Goal: Task Accomplishment & Management: Complete application form

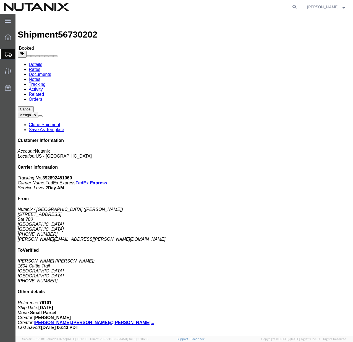
click button
click link "Clone Shipment"
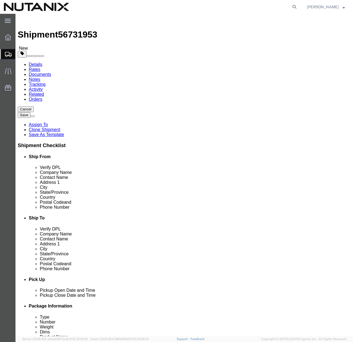
select select
click input "[PERSON_NAME]"
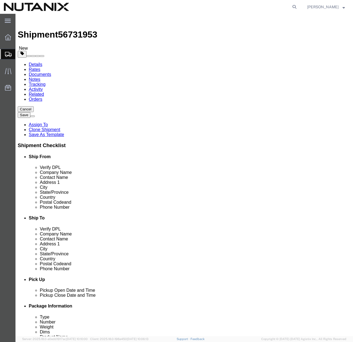
paste input "TASK0438020"
paste input "[PERSON_NAME]"
type input "[PERSON_NAME]"
click input "[PERSON_NAME]"
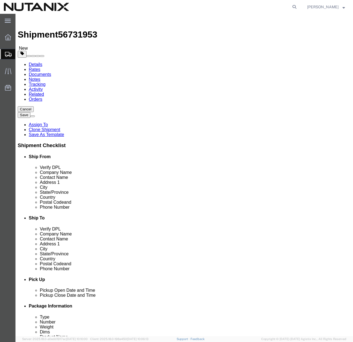
click input "[PERSON_NAME]"
paste input "[PERSON_NAME]"
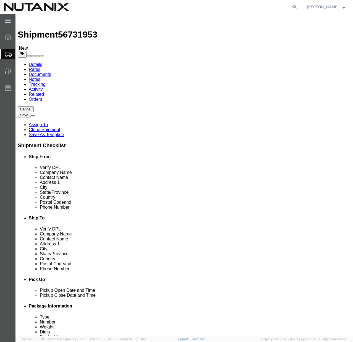
type input "[PERSON_NAME]"
click input "1604 Cattle Trail"
paste input "[STREET_ADDRESS]"
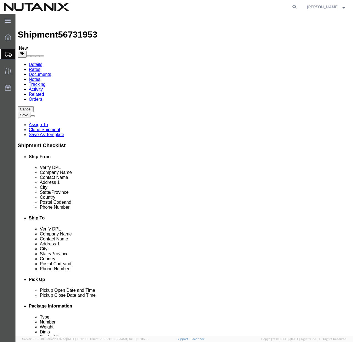
type input "1575 Bitterroot Court"
select select
click input "Austin"
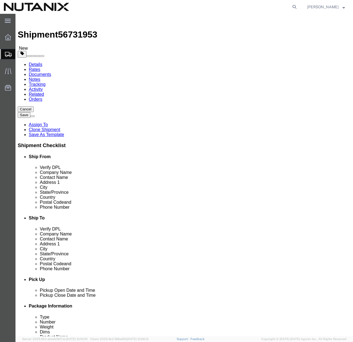
paste input "San Marcos"
type input "San Marcos"
select select
select select "CA"
click input "78748"
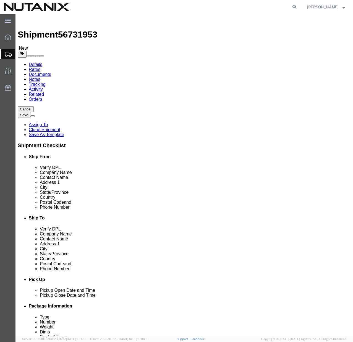
click input "78748"
paste input "92069"
type input "92069"
select select
click input "text"
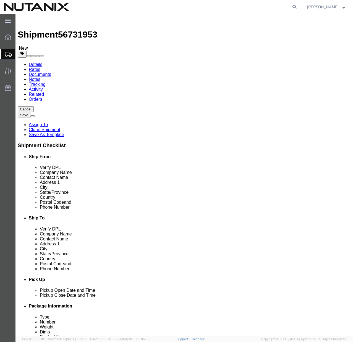
click input "text"
paste input "[PHONE_NUMBER]"
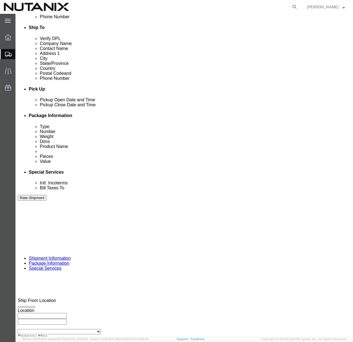
scroll to position [200, 0]
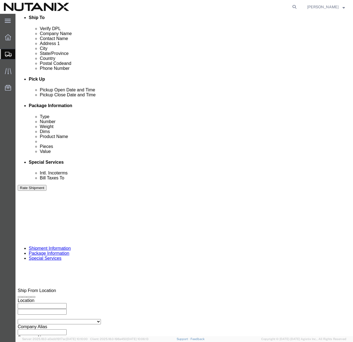
type input "[PHONE_NUMBER]"
checkbox input "true"
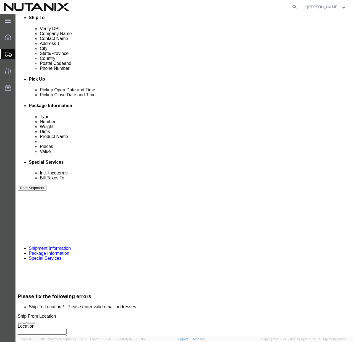
click input "TASK0437989"
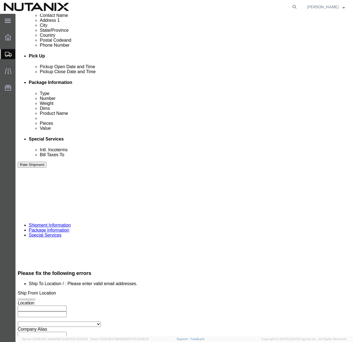
click input "TASK0437989"
paste input "8020"
type input "TASK0438020"
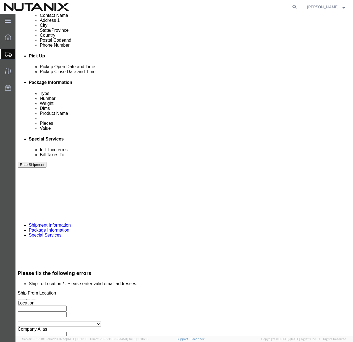
click button "Continue"
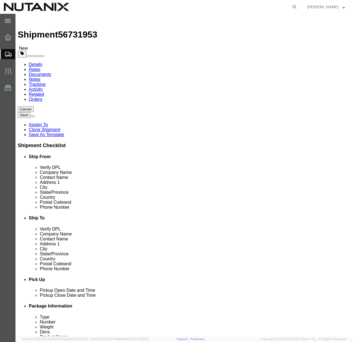
click icon
click input "[PHONE_NUMBER]"
type input "4"
click input "[PHONE_NUMBER]"
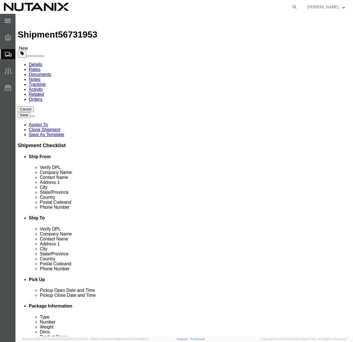
click input "[PHONE_NUMBER]"
checkbox input "false"
click input "text"
paste input "[PHONE_NUMBER]"
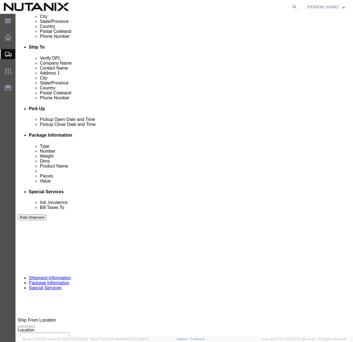
scroll to position [200, 0]
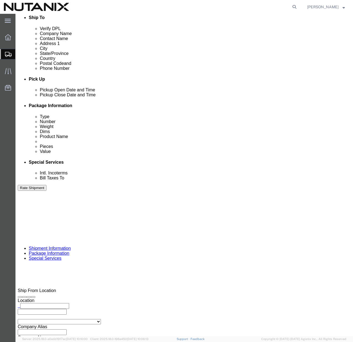
type input "[PHONE_NUMBER]"
click button "Continue"
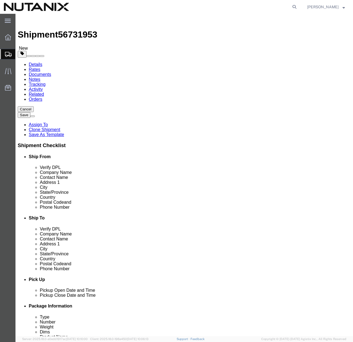
click button "Continue"
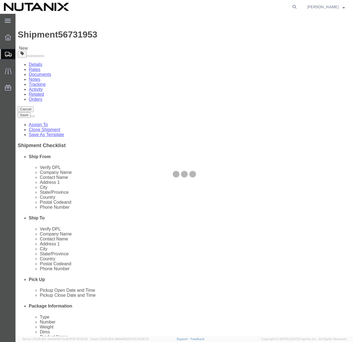
select select
select select "COSTCENTER"
select select "48694"
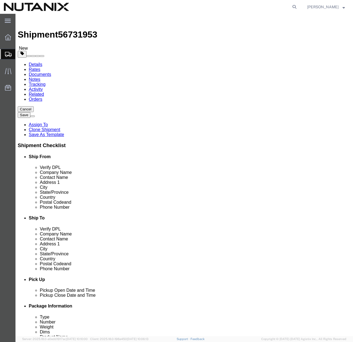
click button "Rate Shipment"
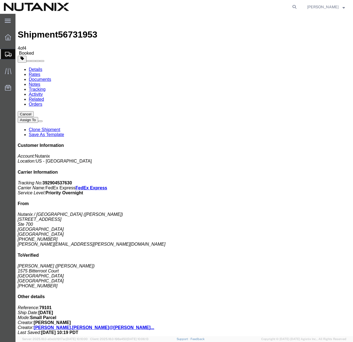
copy td "Tracking No.: 392904537630"
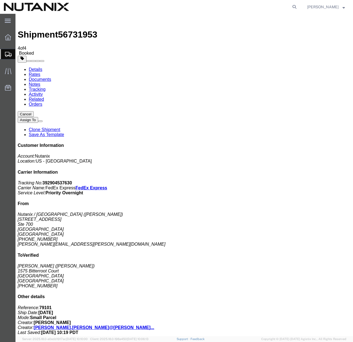
click at [40, 121] on span at bounding box center [40, 121] width 0 height 0
click at [60, 127] on link "Clone Shipment" at bounding box center [44, 129] width 31 height 5
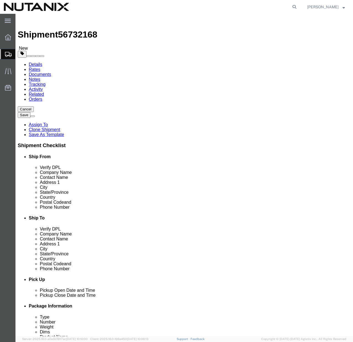
click input "[PERSON_NAME]"
paste input "[PERSON_NAME] DOJ: [DATE]"
type input "[PERSON_NAME] DOJ: [DATE]"
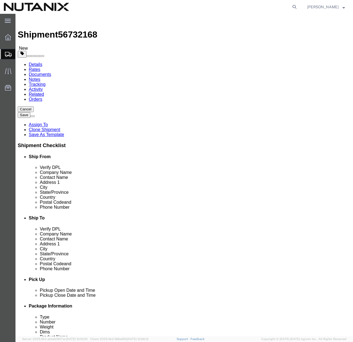
click input "[PERSON_NAME]"
paste input "[PERSON_NAME] DOJ: [DATE]"
type input "[PERSON_NAME]"
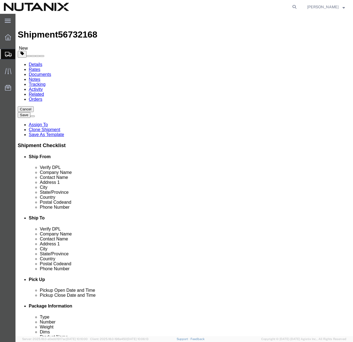
click input "[PERSON_NAME] DOJ: [DATE]"
type input "[PERSON_NAME]"
click input "1575 Bitterroot Court"
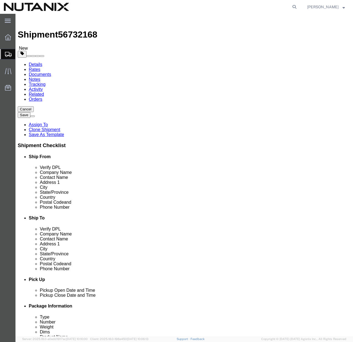
paste input "[STREET_ADDRESS]"
type input "[STREET_ADDRESS]"
click input "San Marcos"
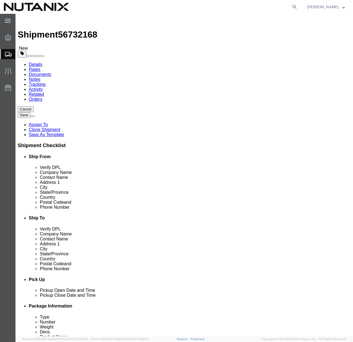
type input "Laveen"
click input "92069"
paste input "8533"
type input "85339"
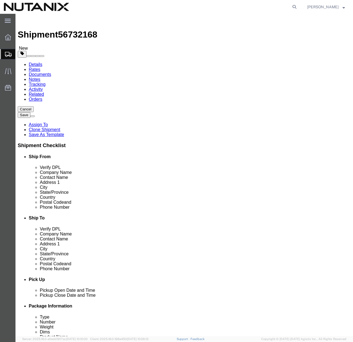
click input "[PHONE_NUMBER]"
paste input "[PHONE_NUMBER]"
type input "[PHONE_NUMBER]"
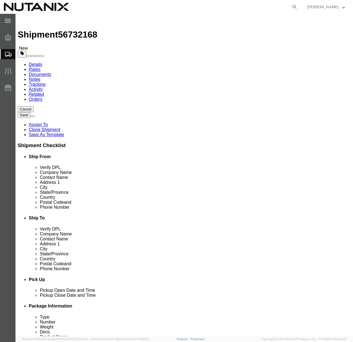
click label
click input "checkbox"
checkbox input "true"
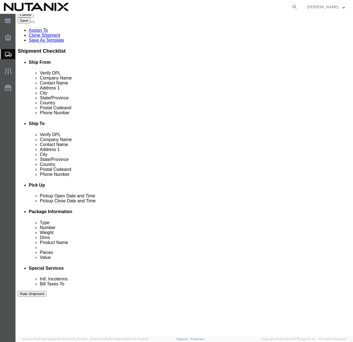
scroll to position [192, 0]
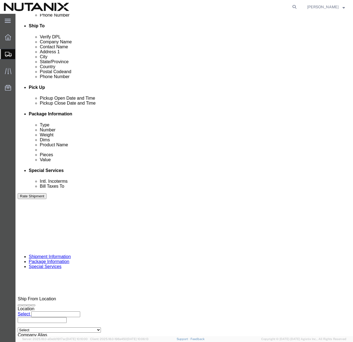
click input "TASK0438020"
paste input "09"
type input "TASK0438009"
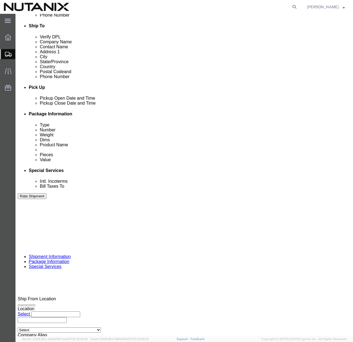
click button "Continue"
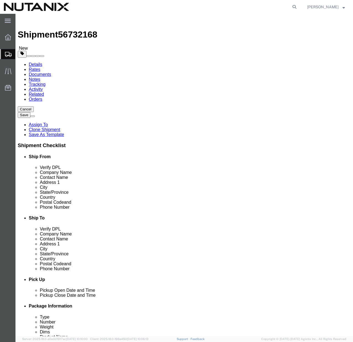
click button "Continue"
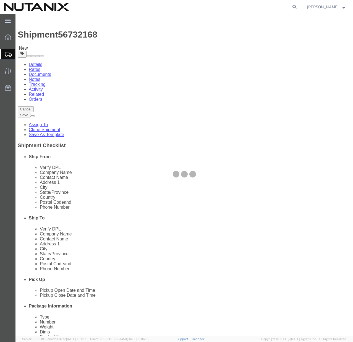
select select
select select "COSTCENTER"
select select "48694"
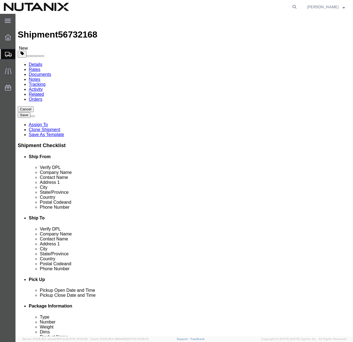
click button "Rate Shipment"
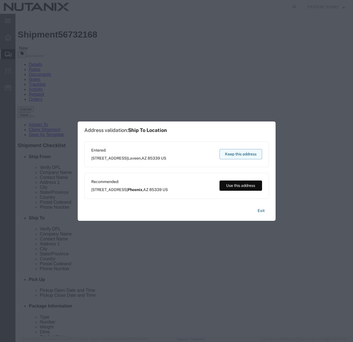
click at [229, 154] on button "Keep this address" at bounding box center [240, 154] width 43 height 10
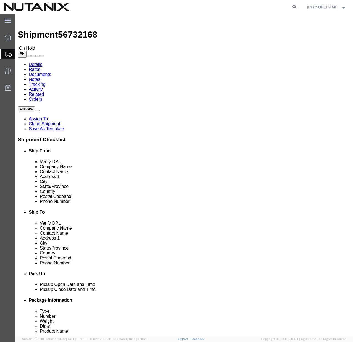
click button "Rate Shipment"
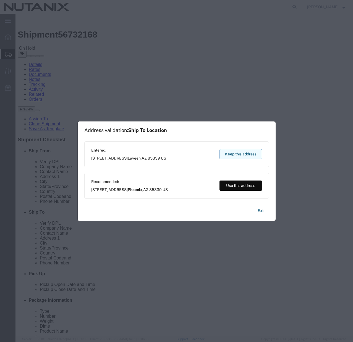
click at [240, 157] on button "Keep this address" at bounding box center [240, 154] width 43 height 10
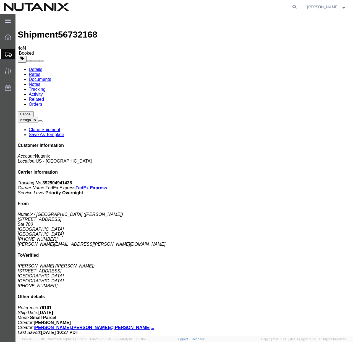
copy td "Tracking No.: 392904941438"
